Goal: Information Seeking & Learning: Learn about a topic

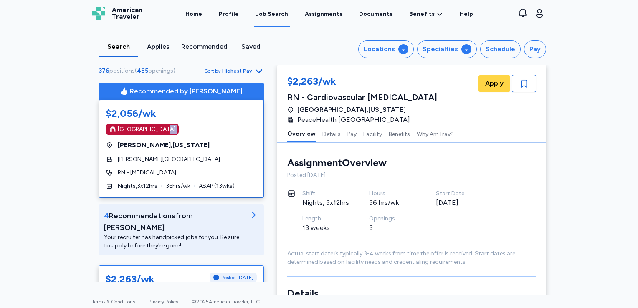
scroll to position [1, 0]
click at [164, 99] on div "Recommended by [PERSON_NAME]" at bounding box center [181, 91] width 165 height 17
click at [200, 15] on link "Home" at bounding box center [194, 14] width 20 height 26
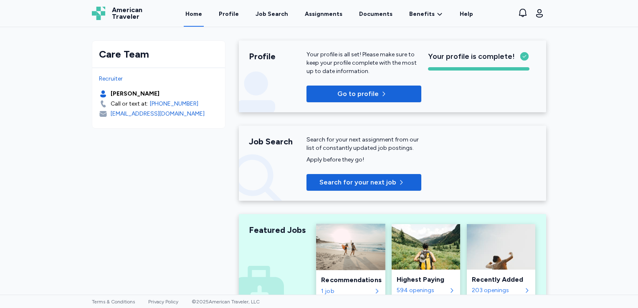
click at [346, 244] on img at bounding box center [350, 247] width 69 height 46
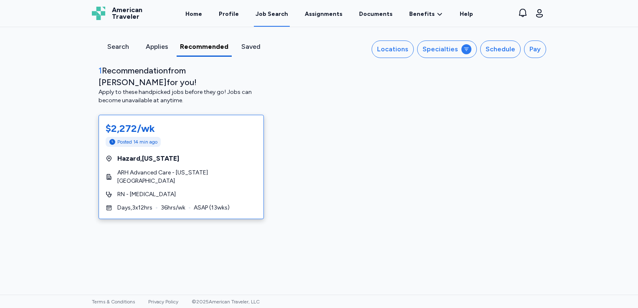
click at [217, 137] on div "Posted 14 min ago" at bounding box center [181, 142] width 151 height 10
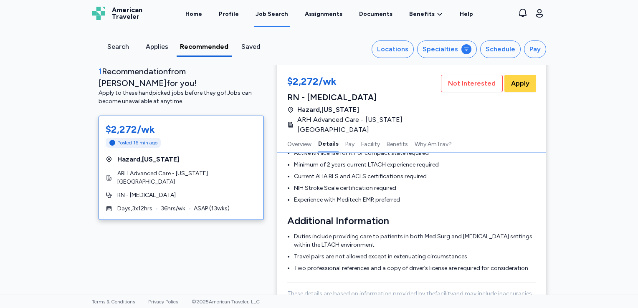
scroll to position [351, 0]
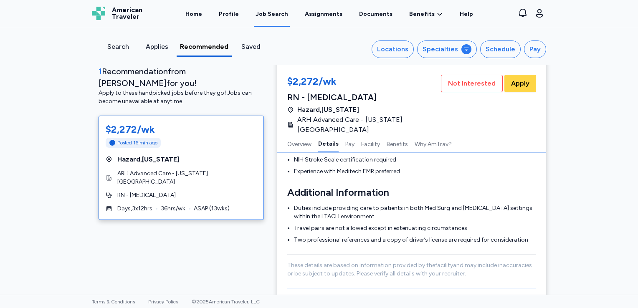
click at [121, 45] on div "Search" at bounding box center [118, 47] width 32 height 10
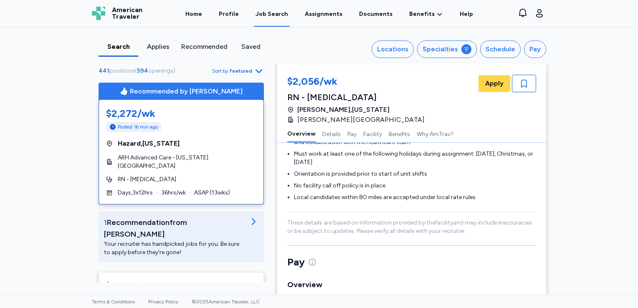
click at [259, 272] on div "Recommended by [PERSON_NAME] $2,272/wk Posted 16 min ago [GEOGRAPHIC_DATA] , [U…" at bounding box center [181, 183] width 179 height 200
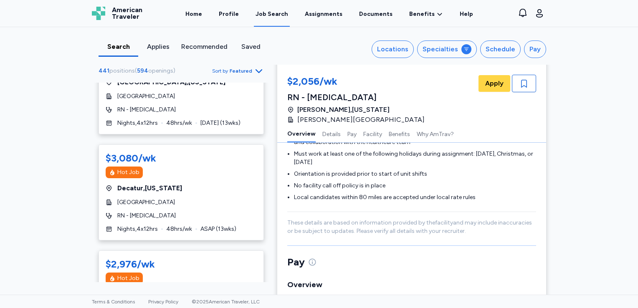
scroll to position [245, 0]
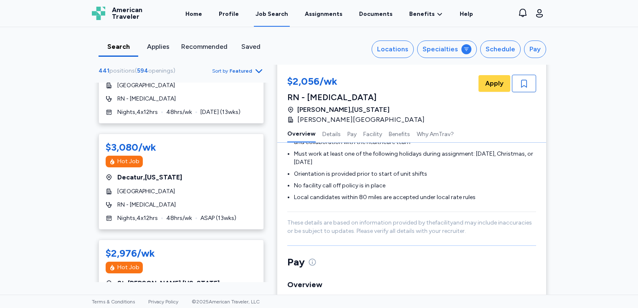
click at [412, 111] on div "$2,056/wk RN - [MEDICAL_DATA] [GEOGRAPHIC_DATA] , [US_STATE][GEOGRAPHIC_DATA][P…" at bounding box center [411, 100] width 249 height 50
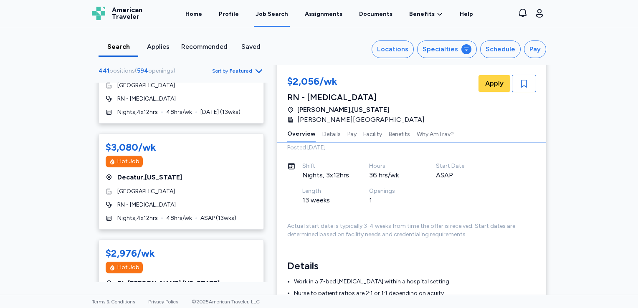
scroll to position [0, 0]
